Goal: Complete application form: Complete application form

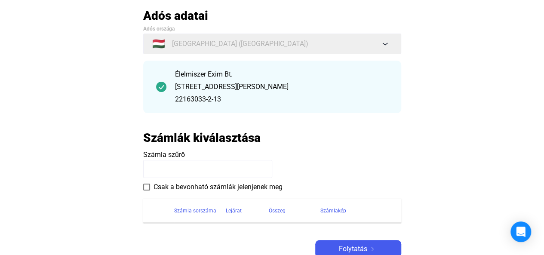
scroll to position [58, 0]
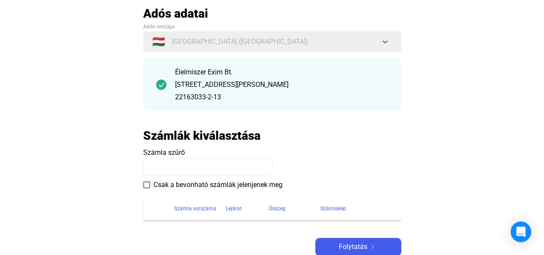
click at [163, 85] on img at bounding box center [161, 84] width 10 height 10
click at [245, 92] on div "Élelmiszer Exim Bt. [STREET_ADDRESS][PERSON_NAME] 22163033-2-13" at bounding box center [281, 84] width 213 height 35
click at [183, 170] on input at bounding box center [207, 167] width 129 height 18
click at [168, 185] on span "Csak a bevonható számlák jelenjenek meg" at bounding box center [217, 185] width 129 height 10
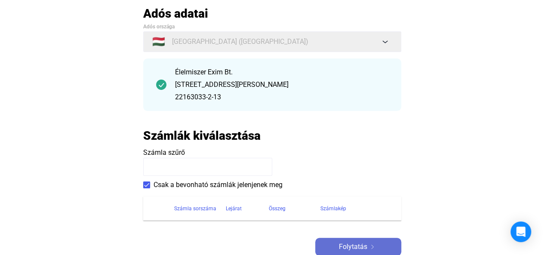
click at [347, 242] on span "Folytatás" at bounding box center [353, 246] width 28 height 10
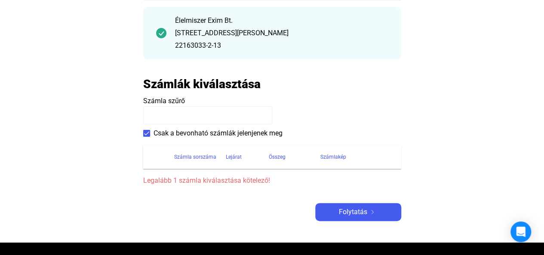
scroll to position [114, 0]
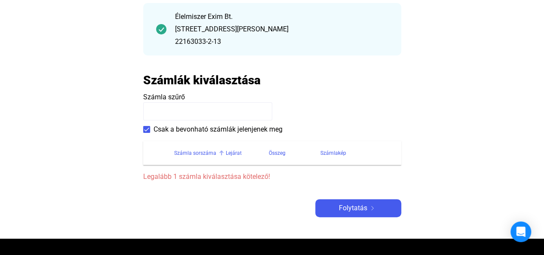
click at [182, 153] on div "Számla sorszáma" at bounding box center [195, 153] width 42 height 10
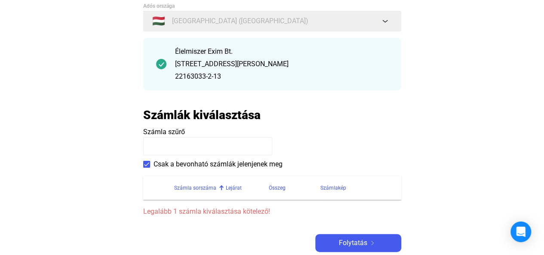
scroll to position [80, 0]
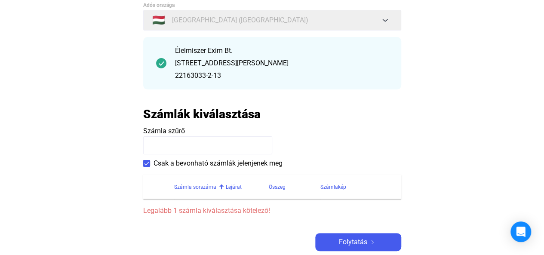
click at [238, 119] on h2 "Számlák kiválasztása" at bounding box center [201, 114] width 117 height 15
click at [241, 145] on input at bounding box center [207, 145] width 129 height 18
click at [333, 186] on div "Számlakép" at bounding box center [333, 187] width 26 height 10
click at [282, 189] on div "Összeg" at bounding box center [277, 187] width 17 height 10
click at [229, 190] on div "Lejárat" at bounding box center [234, 187] width 16 height 10
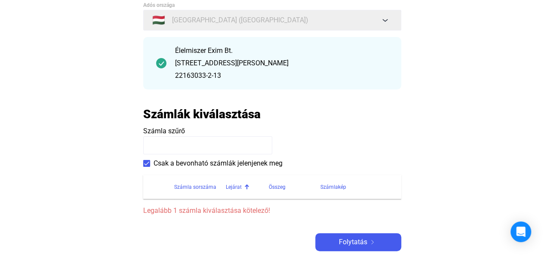
click at [216, 211] on span "Legalább 1 számla kiválasztása kötelező!" at bounding box center [272, 210] width 258 height 10
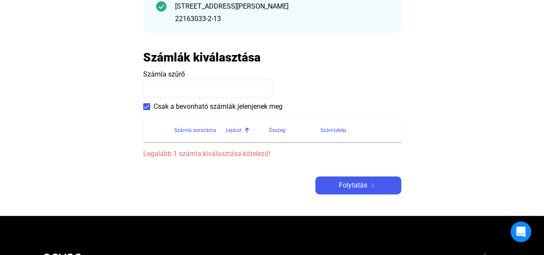
scroll to position [137, 0]
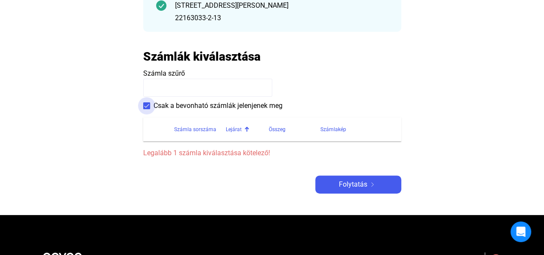
click at [148, 107] on span at bounding box center [146, 105] width 7 height 7
click at [373, 181] on div "Folytatás" at bounding box center [358, 184] width 81 height 10
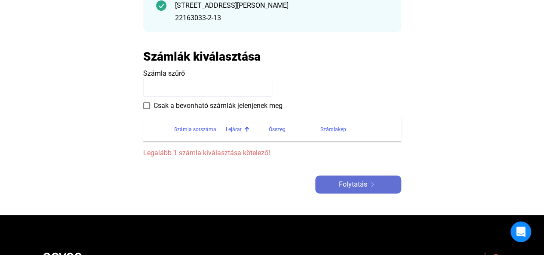
click at [373, 181] on div "Folytatás" at bounding box center [358, 184] width 81 height 10
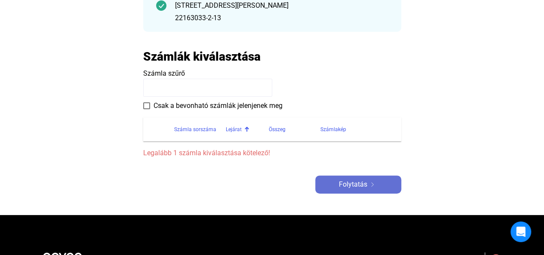
click at [373, 181] on div "Folytatás" at bounding box center [358, 184] width 81 height 10
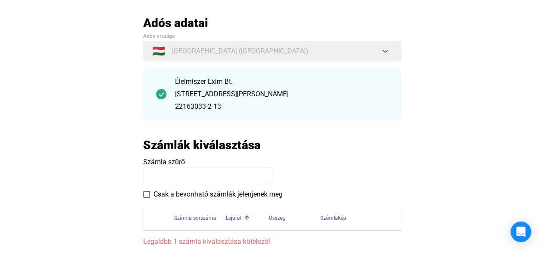
scroll to position [51, 0]
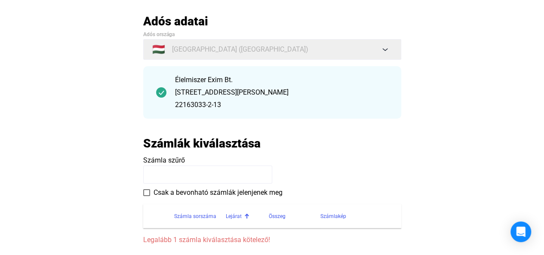
click at [206, 171] on input at bounding box center [207, 174] width 129 height 18
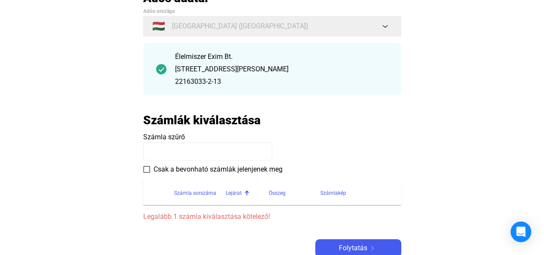
scroll to position [74, 0]
click at [308, 152] on payee-form-field "Számla szűrő" at bounding box center [272, 145] width 258 height 28
click at [221, 191] on div at bounding box center [222, 191] width 3 height 3
click at [276, 194] on div "Összeg" at bounding box center [277, 192] width 17 height 10
click at [332, 192] on div "Számlakép" at bounding box center [333, 192] width 26 height 10
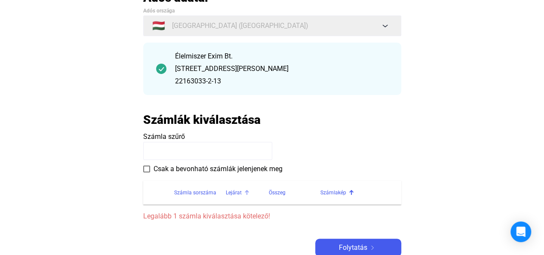
click at [233, 193] on div "Lejárat" at bounding box center [234, 192] width 16 height 10
click at [201, 190] on div "Számla sorszáma" at bounding box center [195, 192] width 42 height 10
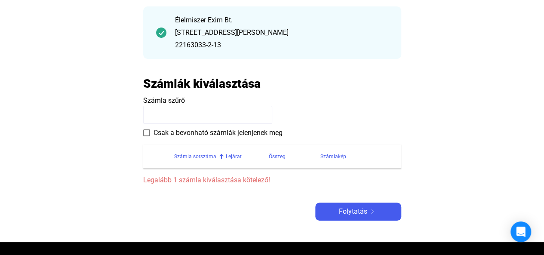
scroll to position [150, 0]
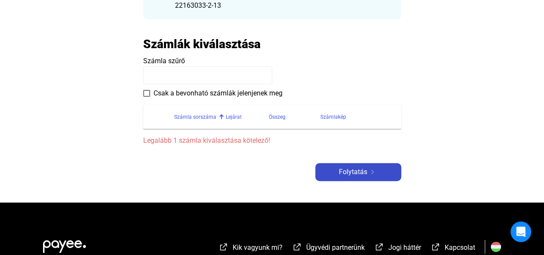
click at [354, 177] on button "Folytatás" at bounding box center [358, 172] width 86 height 18
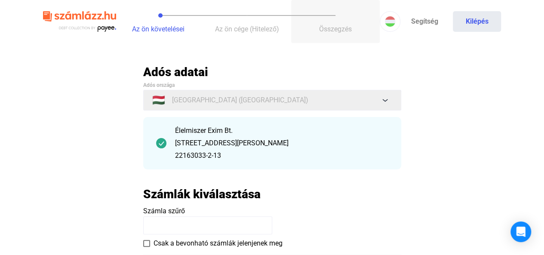
click at [331, 31] on span "Összegzés" at bounding box center [335, 29] width 33 height 8
click at [417, 27] on link "Segítség" at bounding box center [424, 21] width 48 height 21
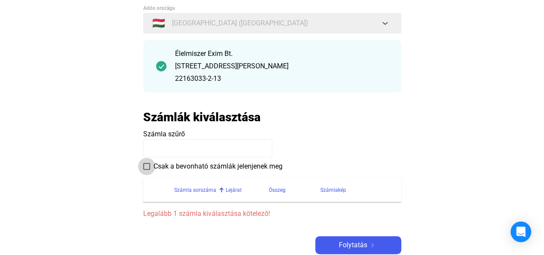
click at [181, 170] on span "Csak a bevonható számlák jelenjenek meg" at bounding box center [217, 166] width 129 height 10
click at [199, 147] on input at bounding box center [207, 148] width 129 height 18
type input "********"
click at [310, 141] on payee-form-field "Számla szűrő ********" at bounding box center [272, 143] width 258 height 28
